Goal: Task Accomplishment & Management: Manage account settings

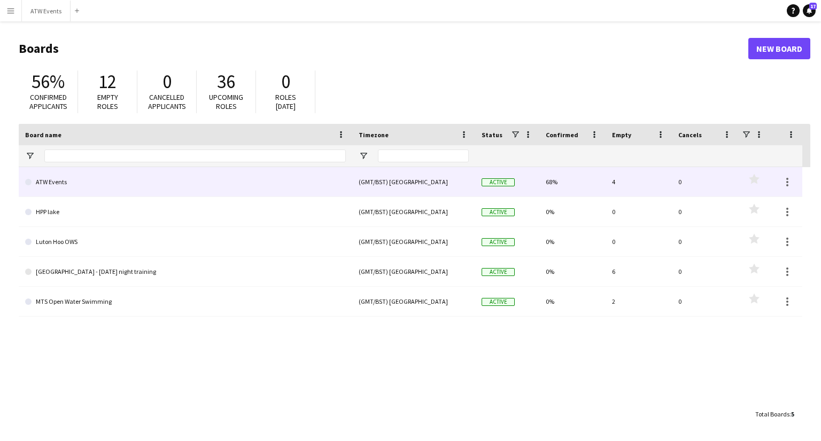
click at [61, 189] on link "ATW Events" at bounding box center [185, 182] width 321 height 30
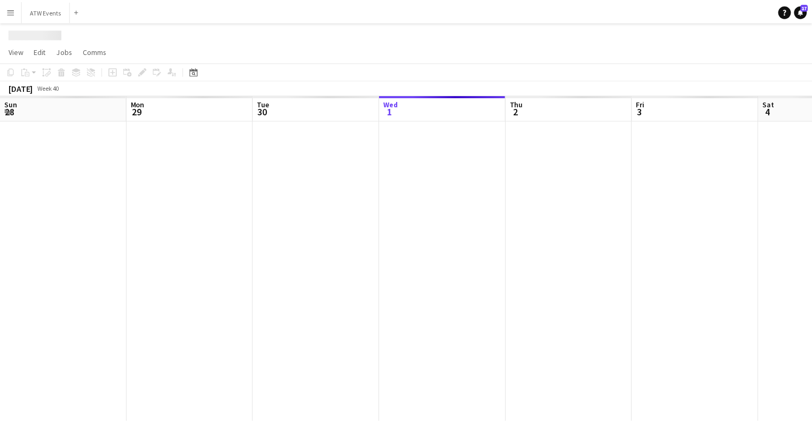
scroll to position [0, 255]
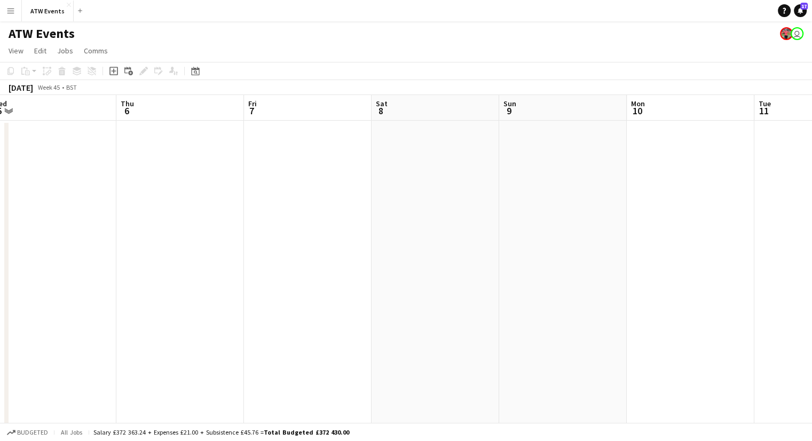
scroll to position [0, 274]
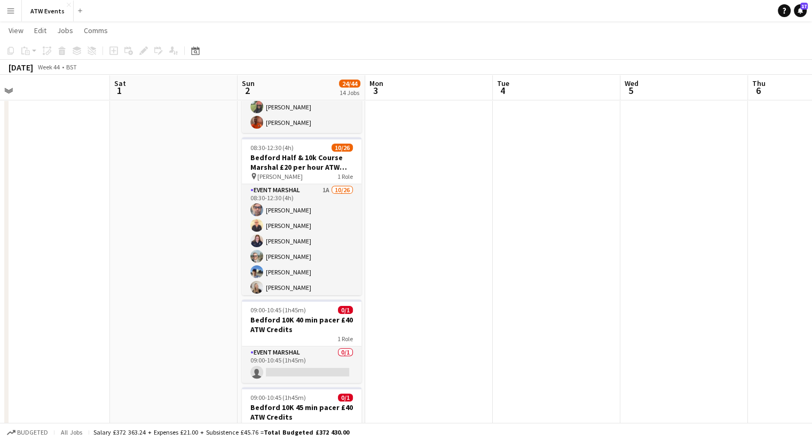
scroll to position [176, 0]
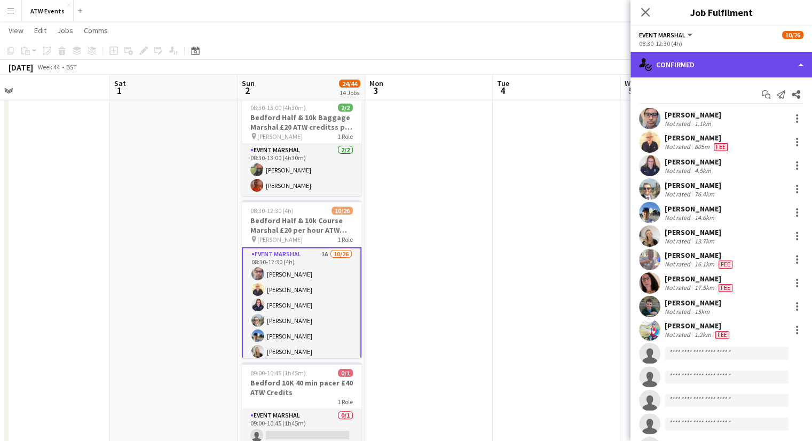
click at [685, 61] on div "single-neutral-actions-check-2 Confirmed" at bounding box center [722, 65] width 182 height 26
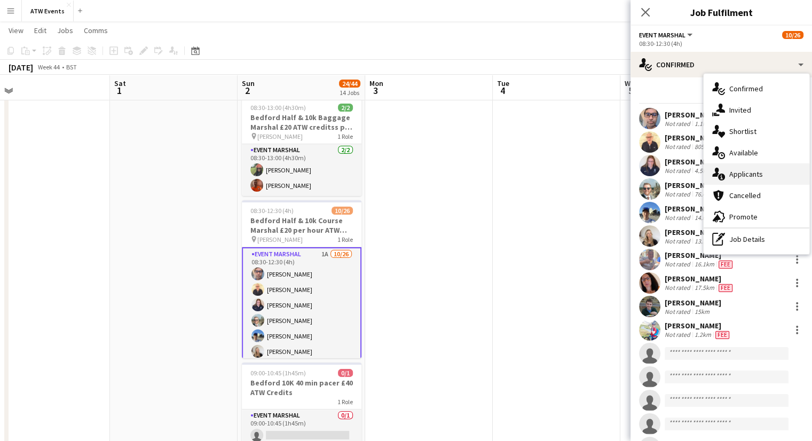
click at [734, 174] on span "Applicants" at bounding box center [747, 174] width 34 height 10
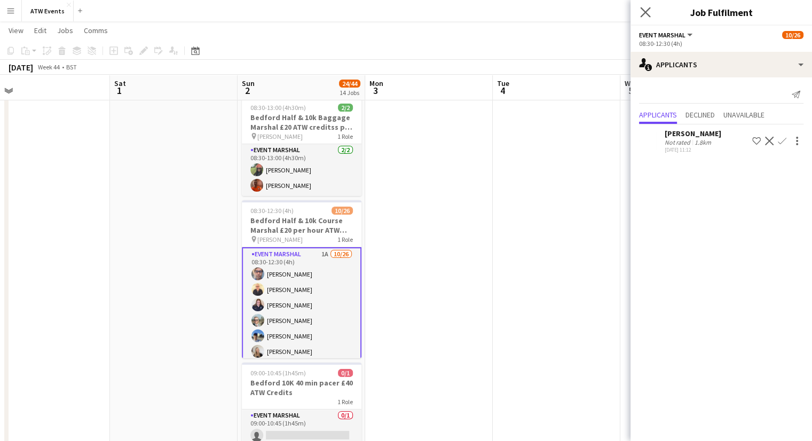
click at [651, 14] on app-icon "Close pop-in" at bounding box center [645, 12] width 15 height 15
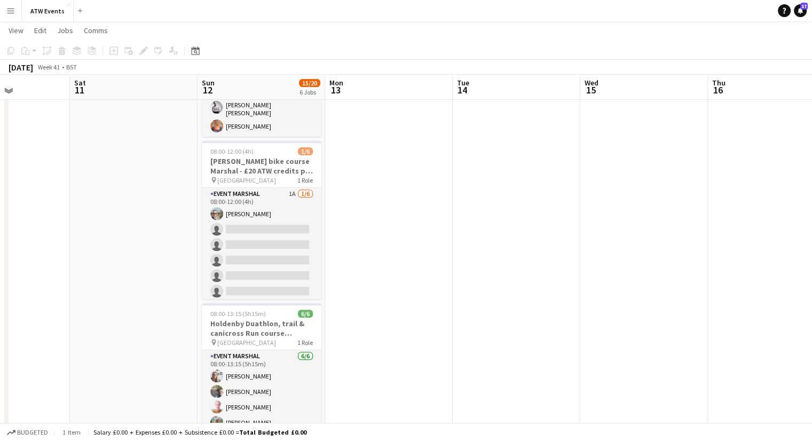
scroll to position [401, 0]
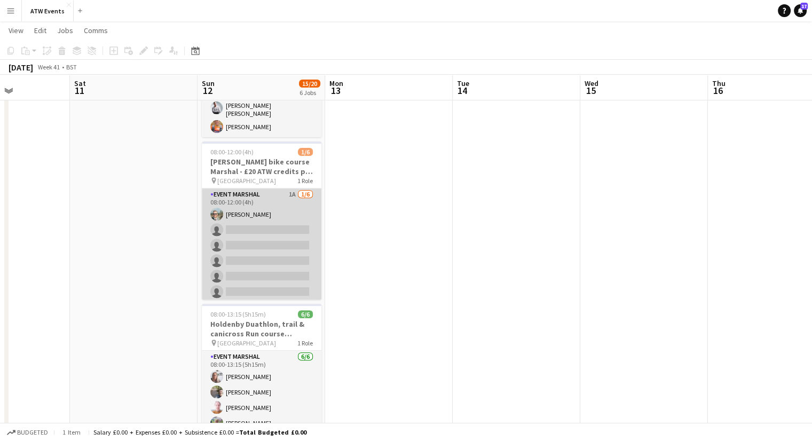
click at [284, 189] on app-card-role "Event Marshal 1A [DATE] 08:00-12:00 (4h) [PERSON_NAME] single-neutral-actions s…" at bounding box center [262, 246] width 120 height 114
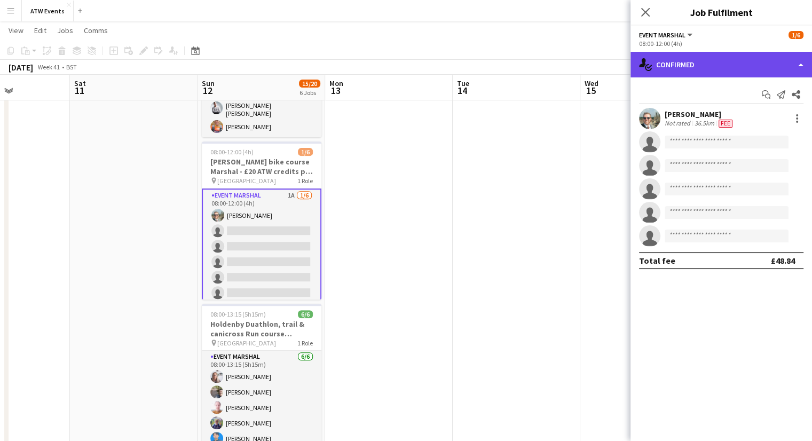
click at [703, 65] on div "single-neutral-actions-check-2 Confirmed" at bounding box center [722, 65] width 182 height 26
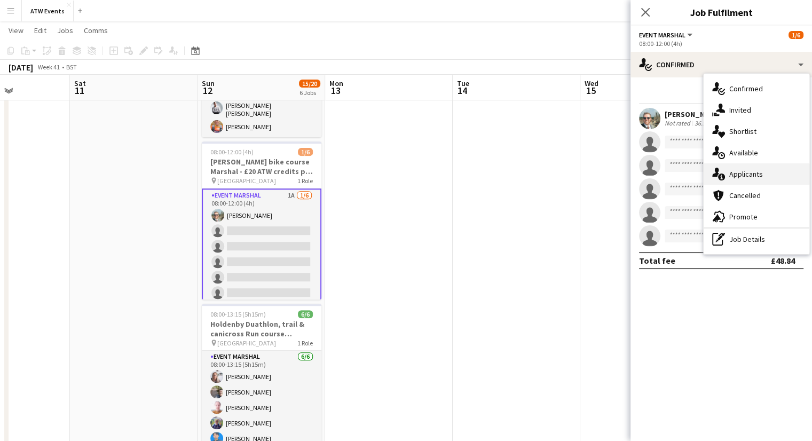
click at [750, 171] on span "Applicants" at bounding box center [747, 174] width 34 height 10
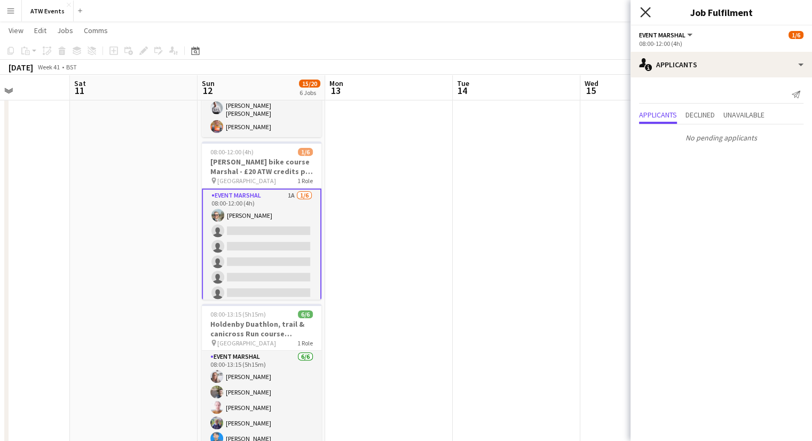
click at [647, 11] on icon "Close pop-in" at bounding box center [645, 12] width 10 height 10
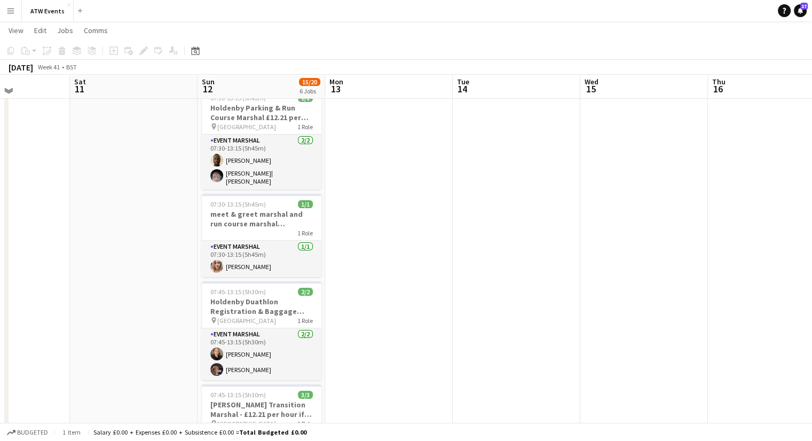
scroll to position [40, 0]
